Goal: Task Accomplishment & Management: Use online tool/utility

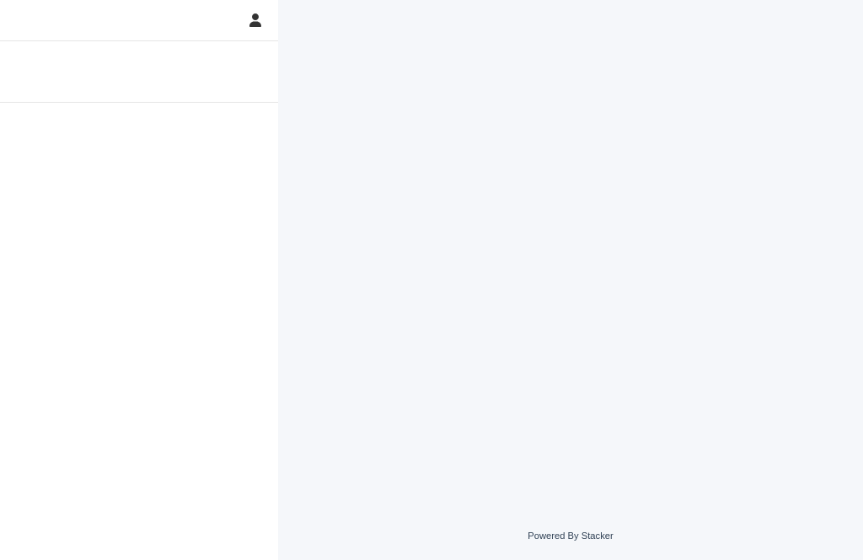
click at [162, 136] on div at bounding box center [139, 331] width 278 height 457
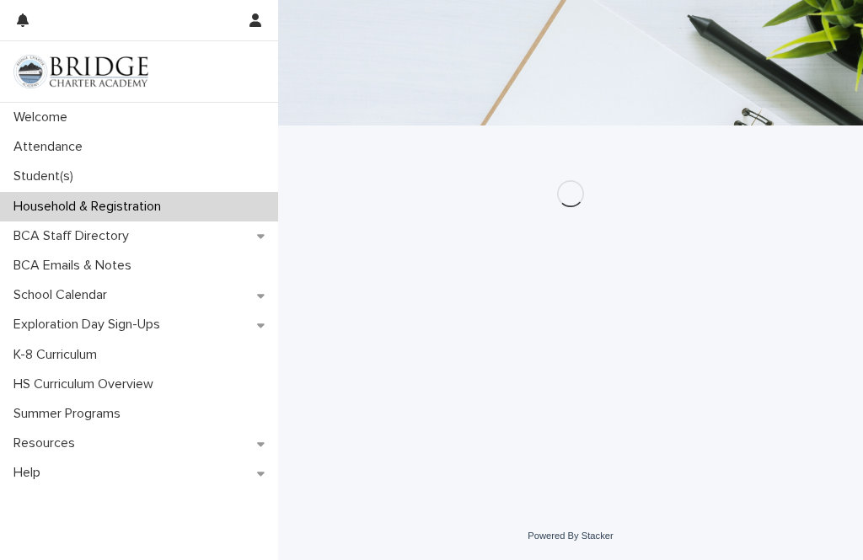
click at [211, 142] on div "Attendance" at bounding box center [139, 146] width 278 height 29
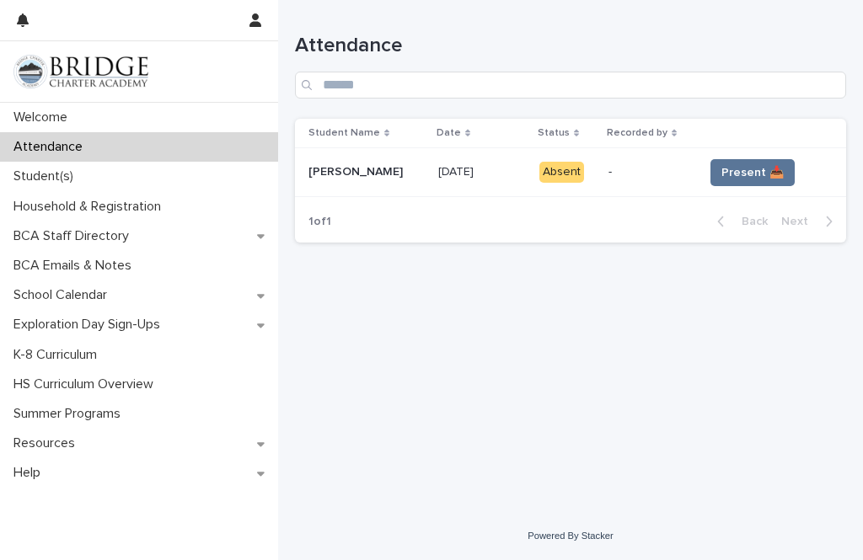
click at [756, 169] on span "Present 📥" at bounding box center [752, 172] width 62 height 17
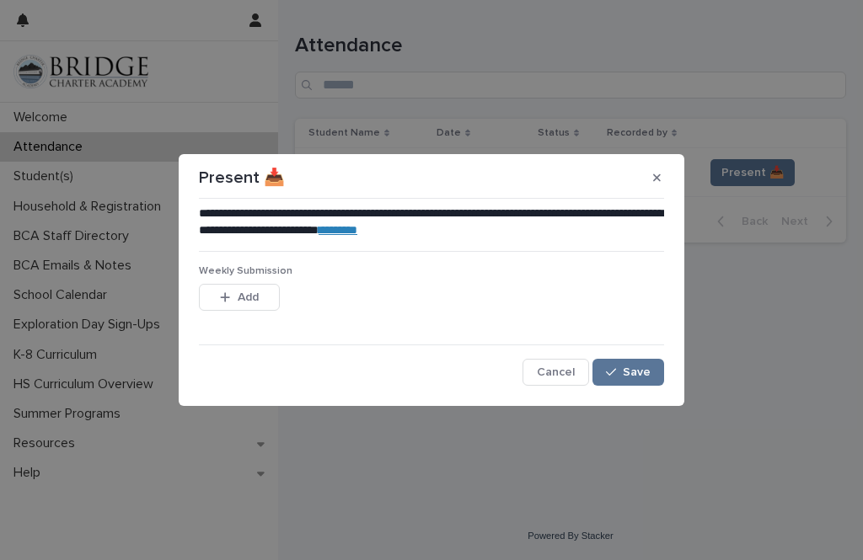
click at [357, 230] on link "********" at bounding box center [337, 230] width 39 height 12
click at [654, 374] on button "Save" at bounding box center [628, 372] width 72 height 27
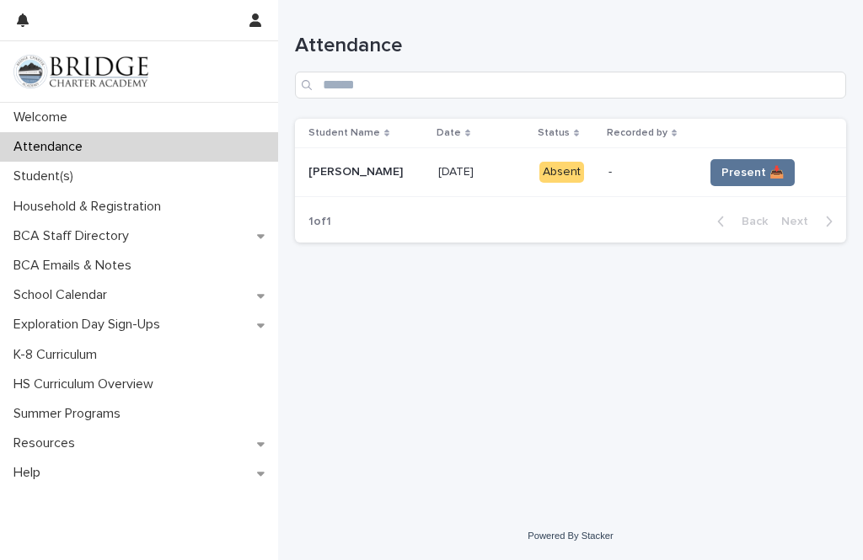
click at [761, 162] on button "Present 📥" at bounding box center [752, 172] width 84 height 27
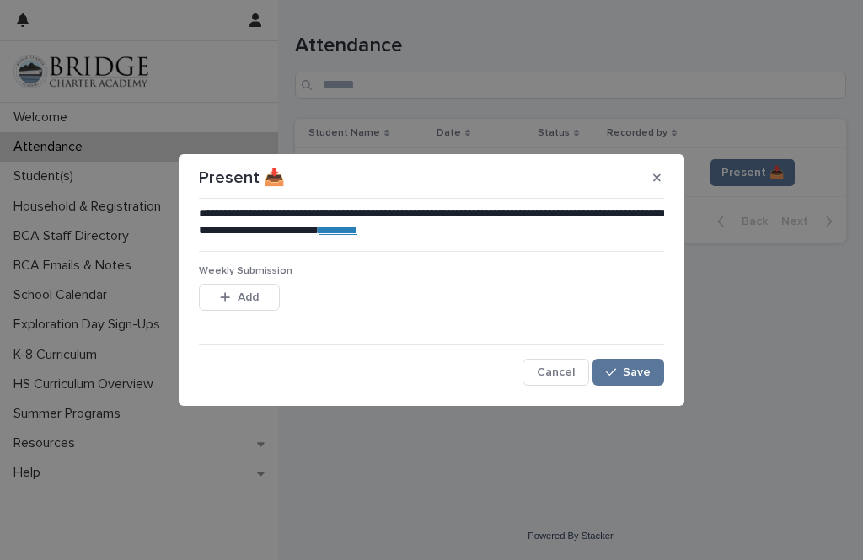
click at [655, 376] on button "Save" at bounding box center [628, 372] width 72 height 27
click at [654, 179] on icon "button" at bounding box center [657, 178] width 8 height 12
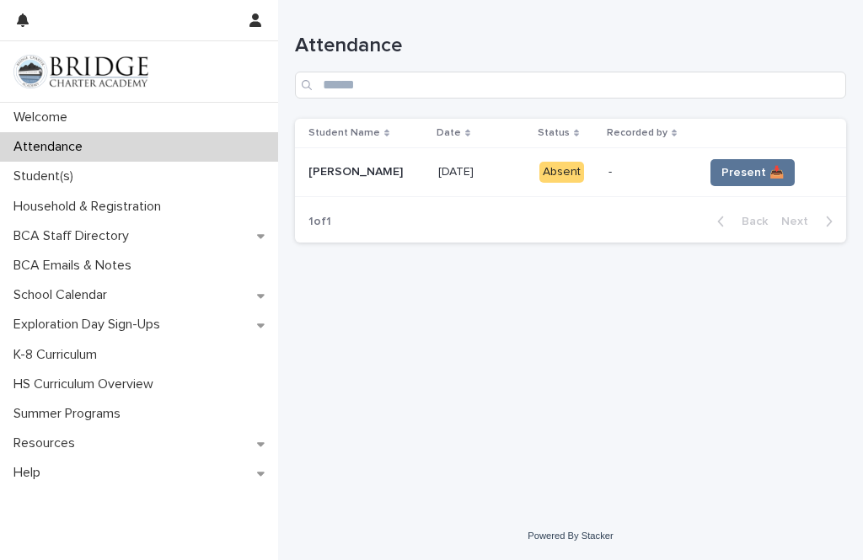
click at [767, 173] on span "Present 📥" at bounding box center [752, 172] width 62 height 17
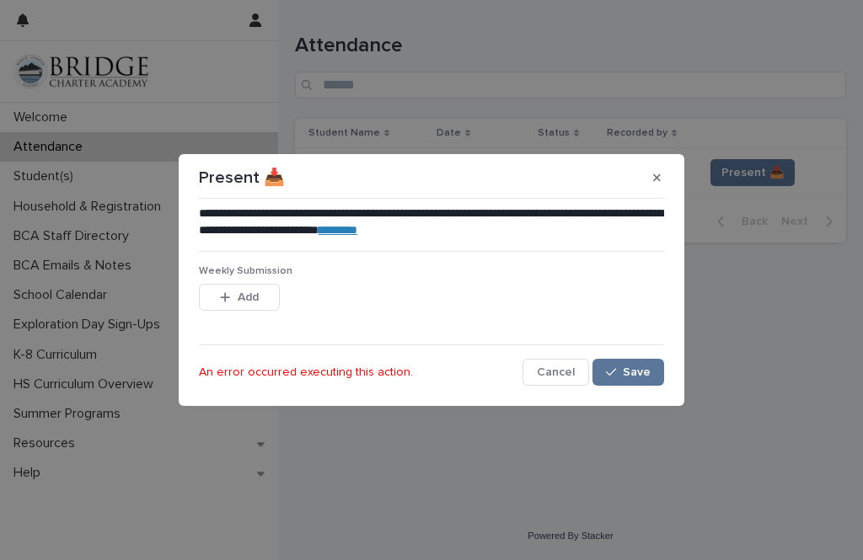
click at [644, 379] on button "Save" at bounding box center [628, 372] width 72 height 27
